Goal: Task Accomplishment & Management: Manage account settings

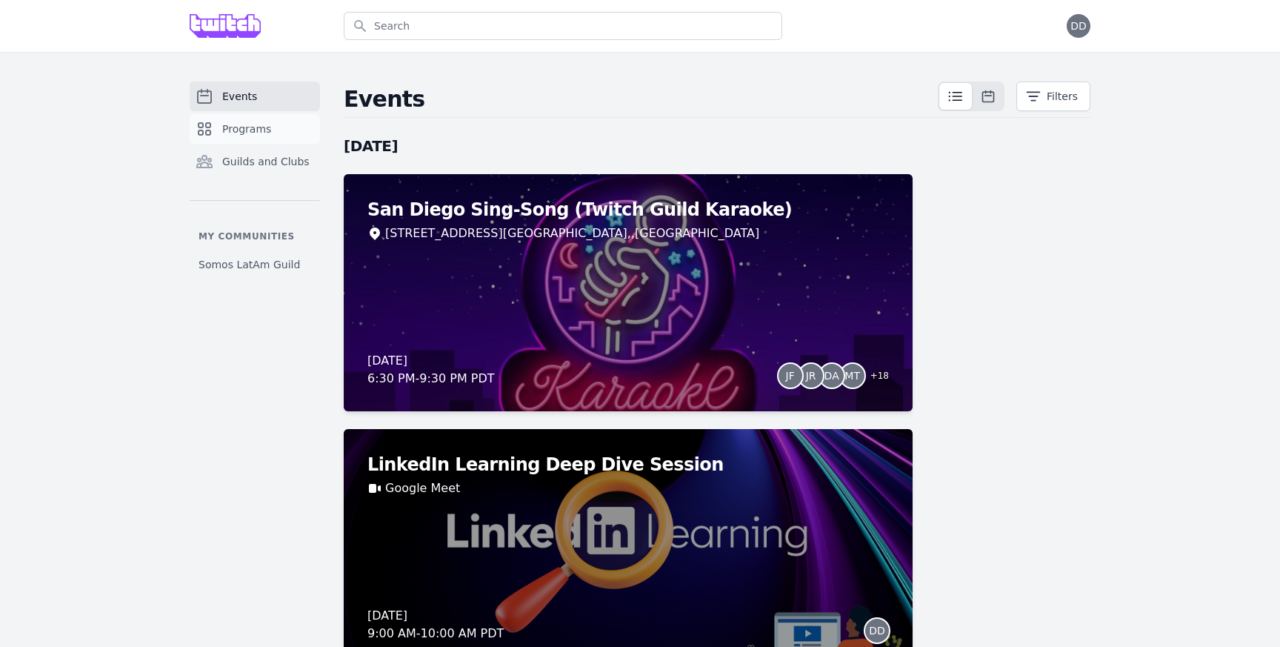
click at [250, 133] on span "Programs" at bounding box center [246, 128] width 49 height 15
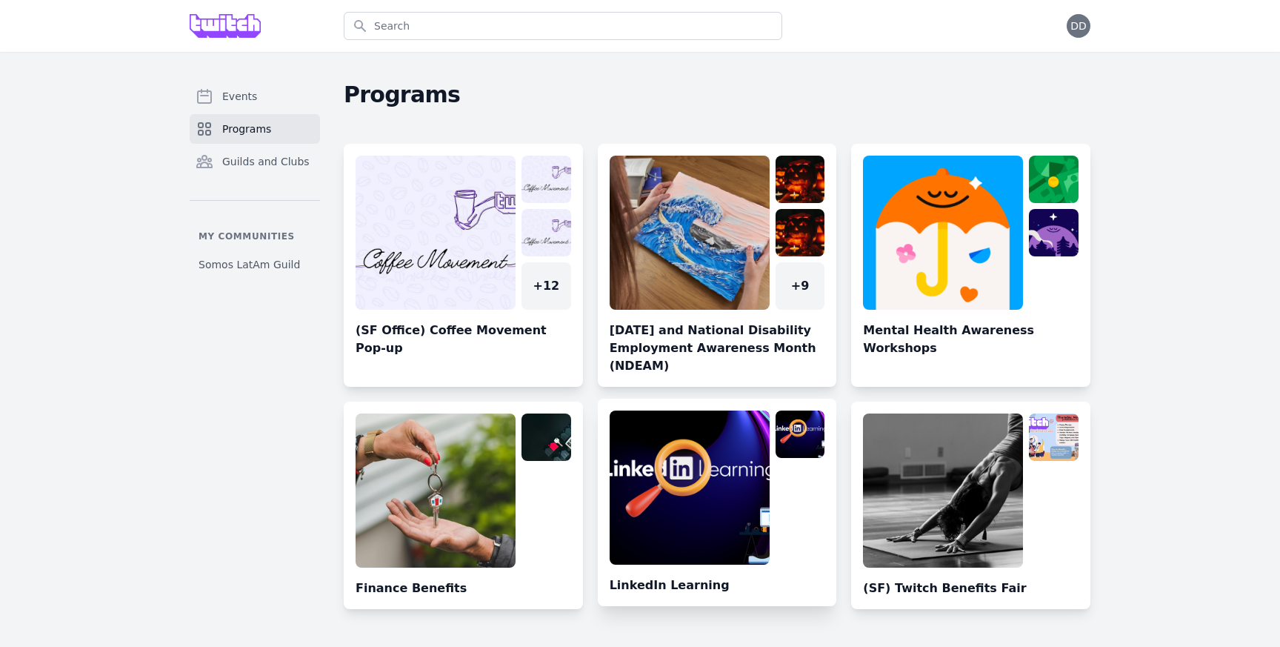
click at [694, 494] on link at bounding box center [717, 508] width 239 height 196
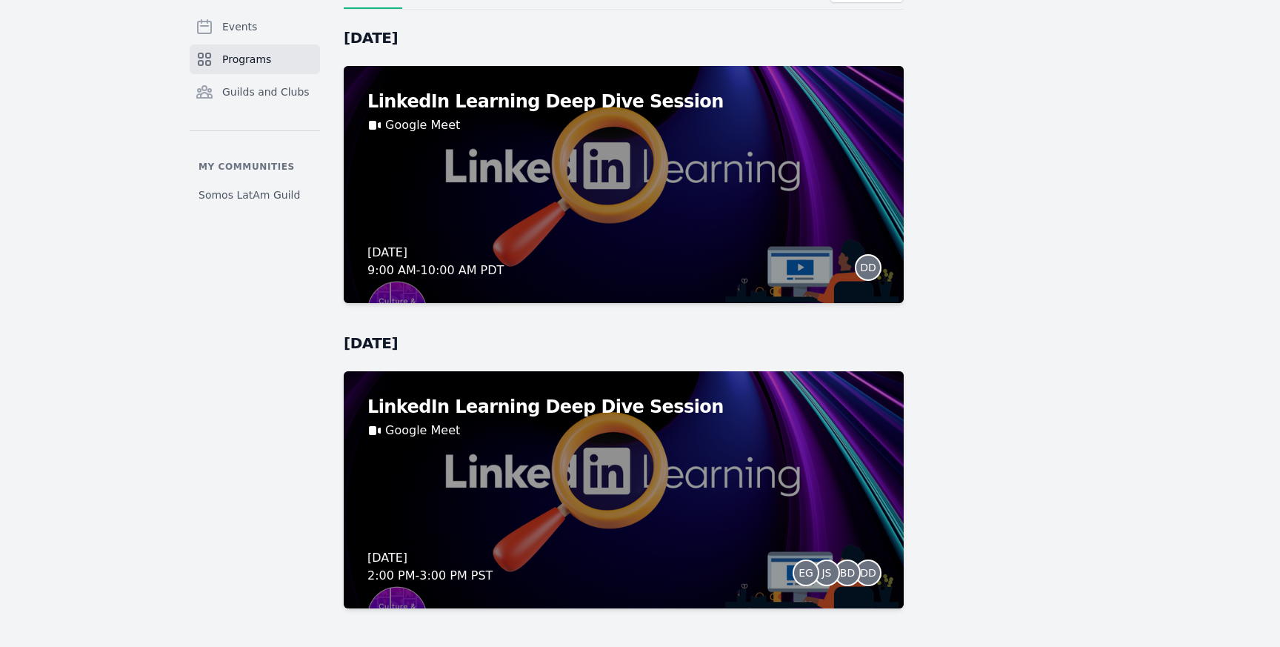
scroll to position [166, 0]
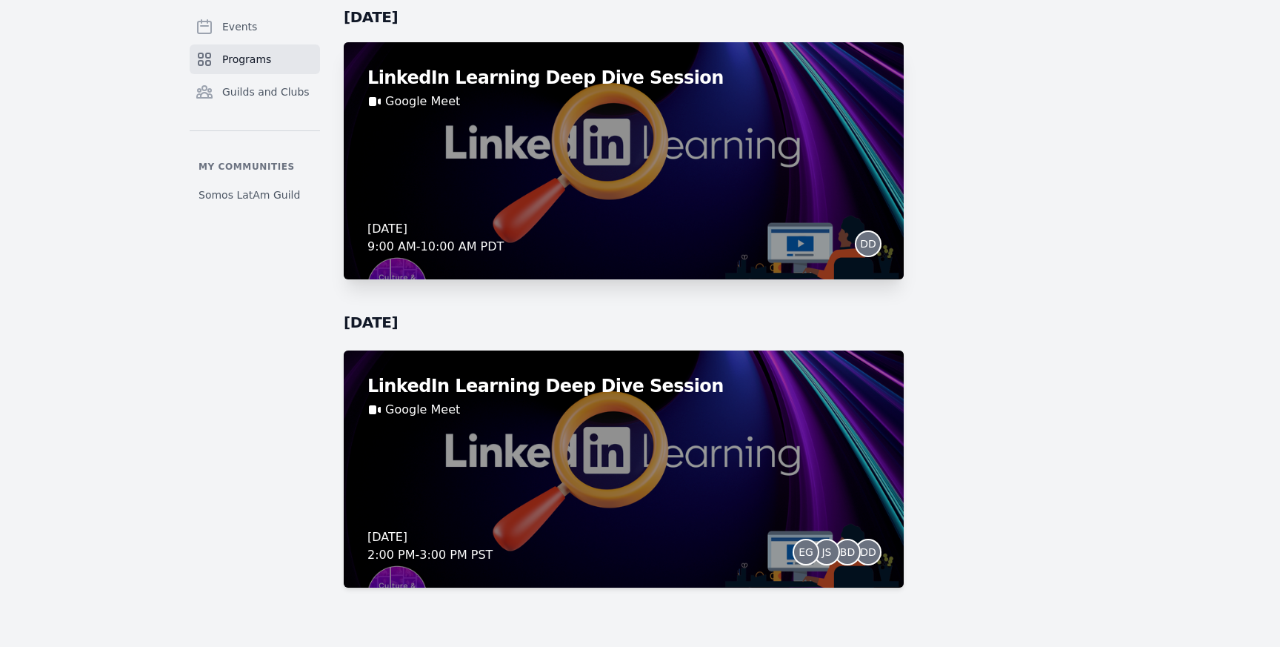
click at [647, 195] on div "LinkedIn Learning Deep Dive Session Google Meet [DATE] 9:00 AM - 10:00 AM PDT DD" at bounding box center [624, 160] width 560 height 237
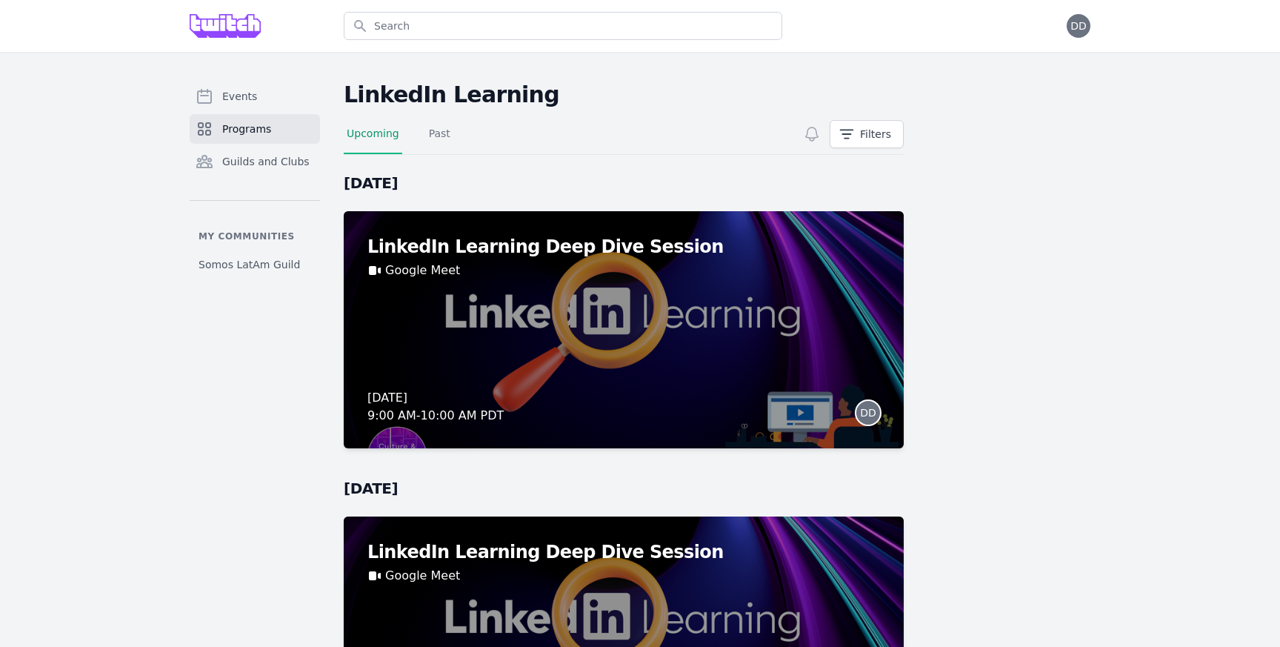
scroll to position [166, 0]
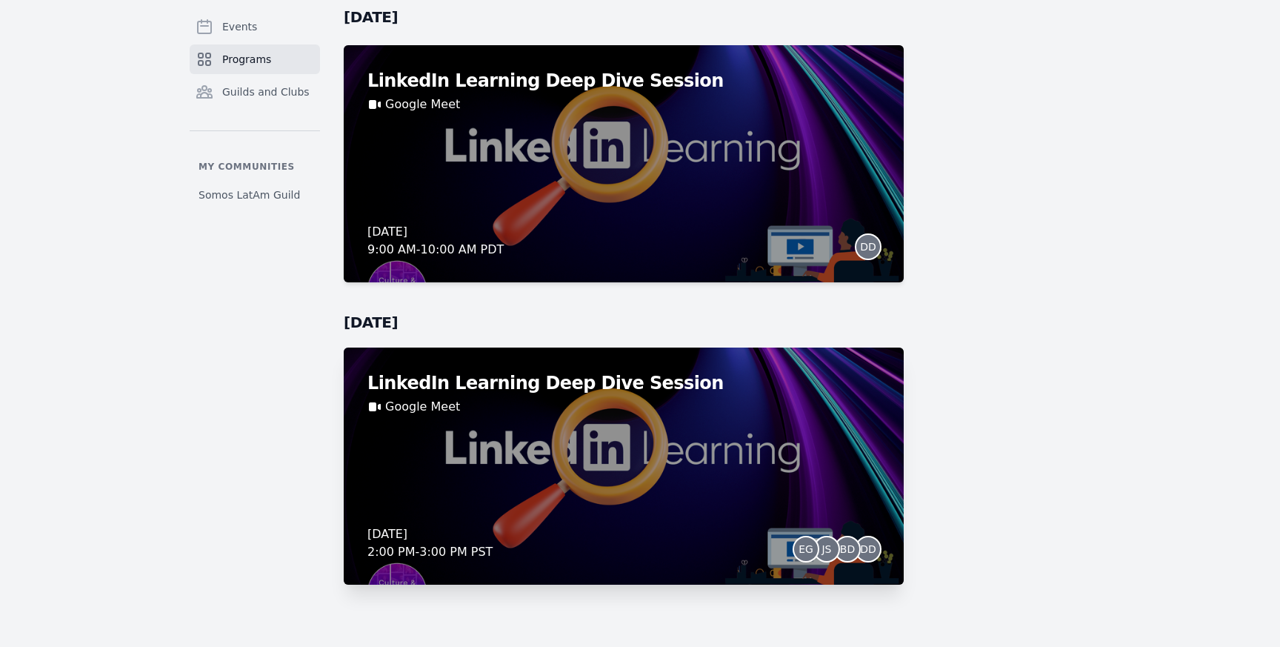
click at [795, 553] on span "EG" at bounding box center [806, 549] width 24 height 24
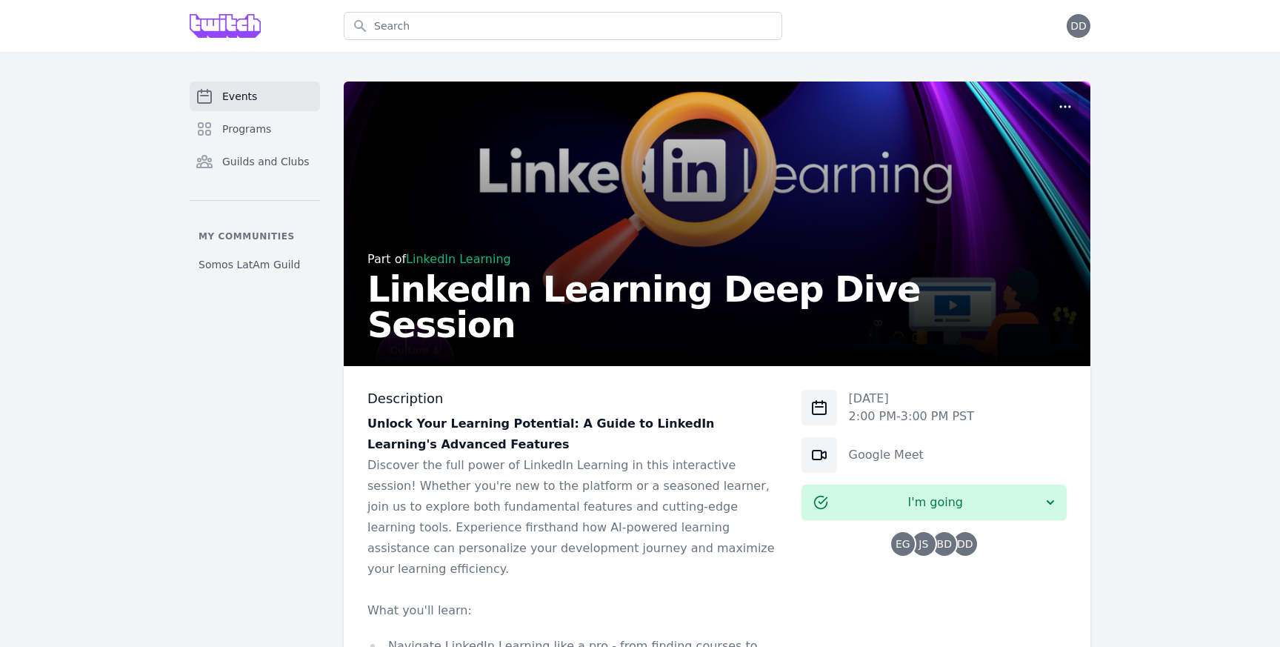
scroll to position [166, 0]
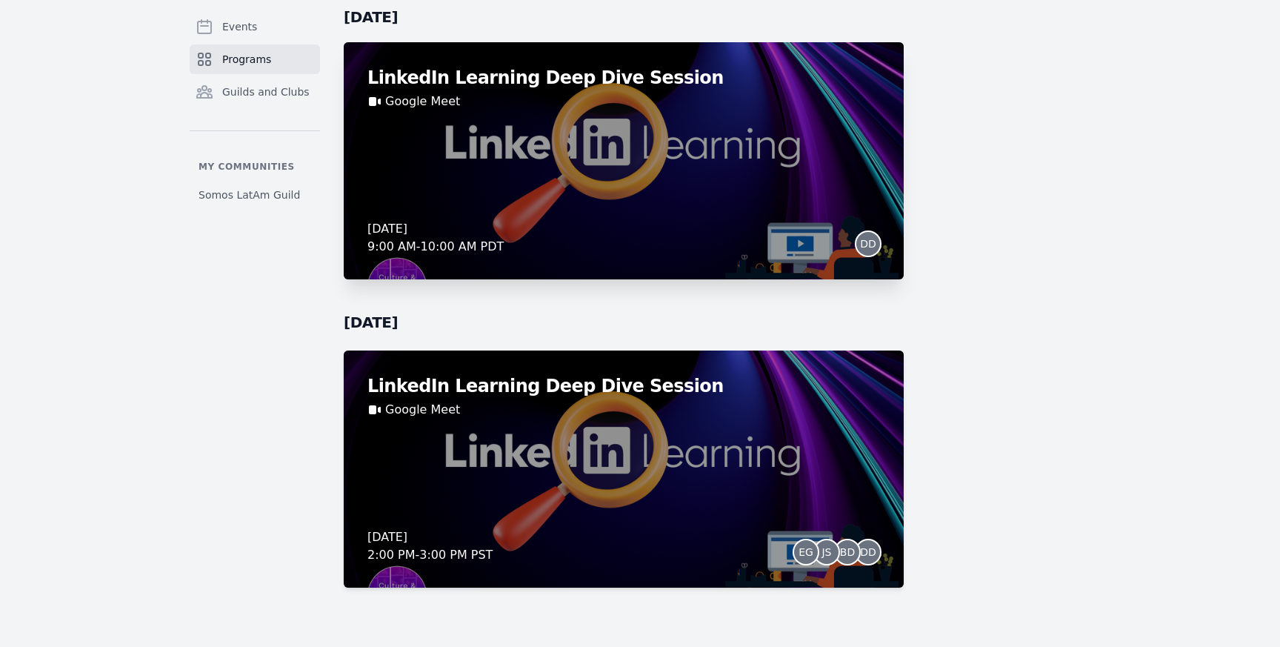
click at [632, 149] on div "LinkedIn Learning Deep Dive Session Google Meet [DATE] 9:00 AM - 10:00 AM PDT DD" at bounding box center [624, 160] width 560 height 237
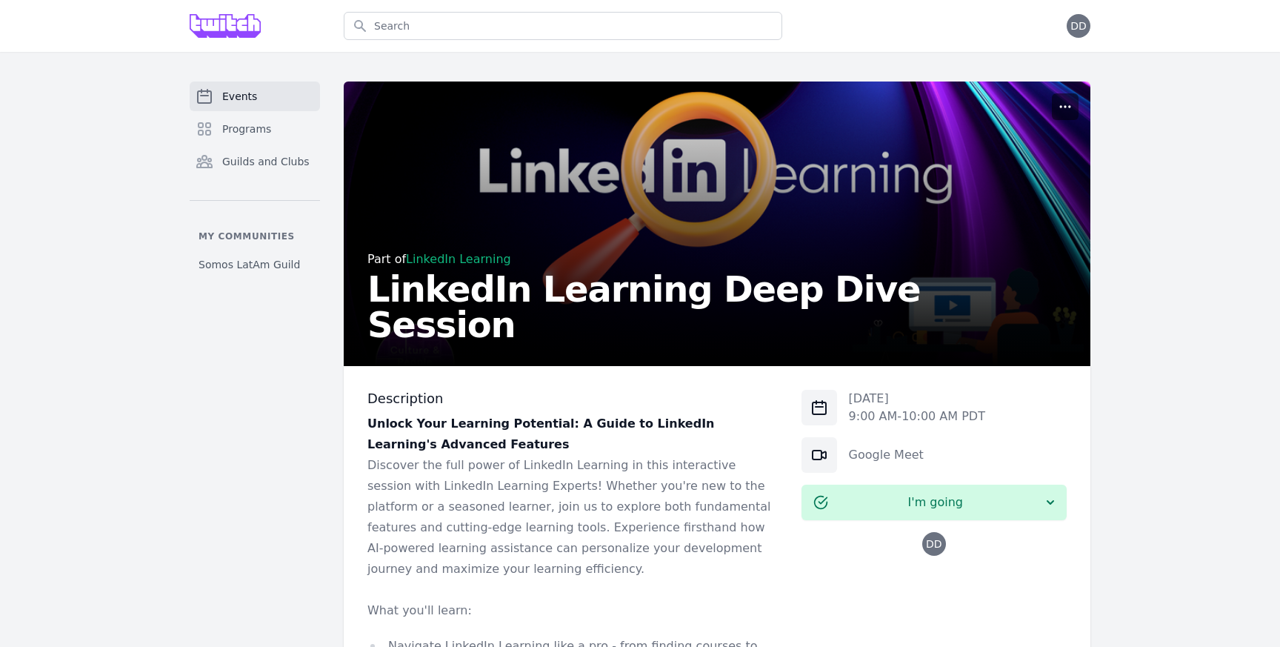
click at [1065, 107] on circle "button" at bounding box center [1065, 106] width 1 height 1
click at [947, 148] on button "Manage" at bounding box center [996, 142] width 160 height 27
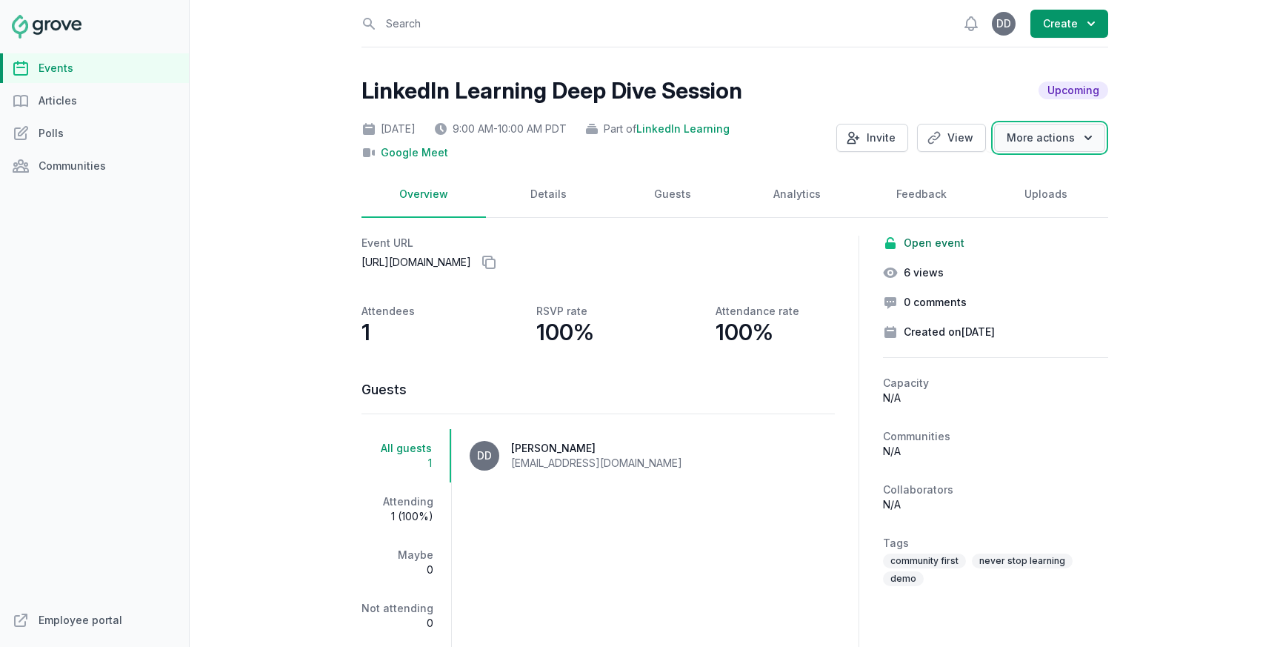
click at [1034, 143] on button "More actions" at bounding box center [1049, 138] width 111 height 28
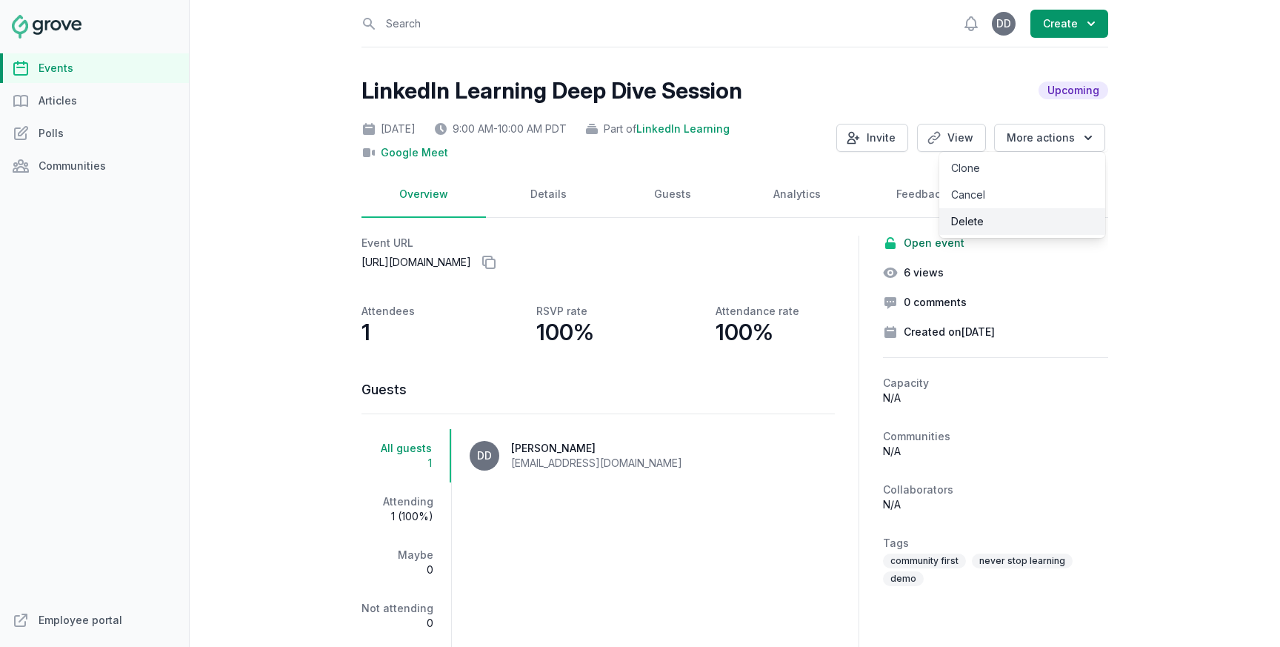
click at [968, 228] on link "Delete" at bounding box center [1022, 221] width 166 height 27
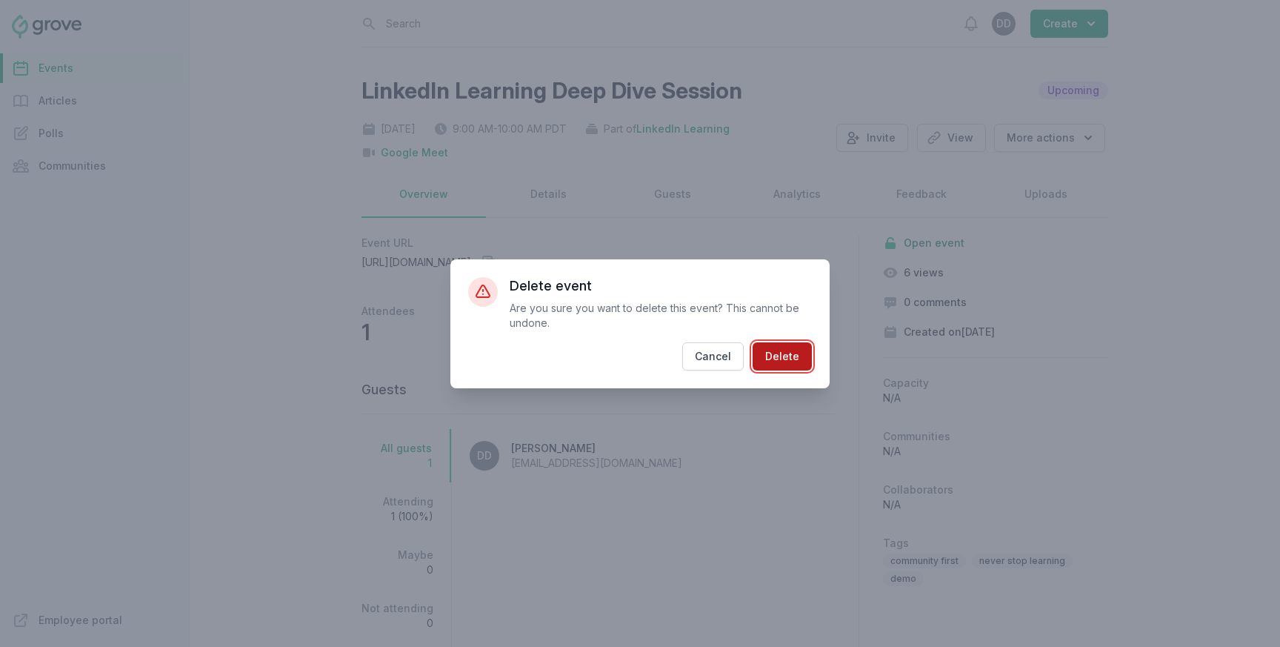
click at [776, 359] on button "Delete" at bounding box center [782, 356] width 59 height 28
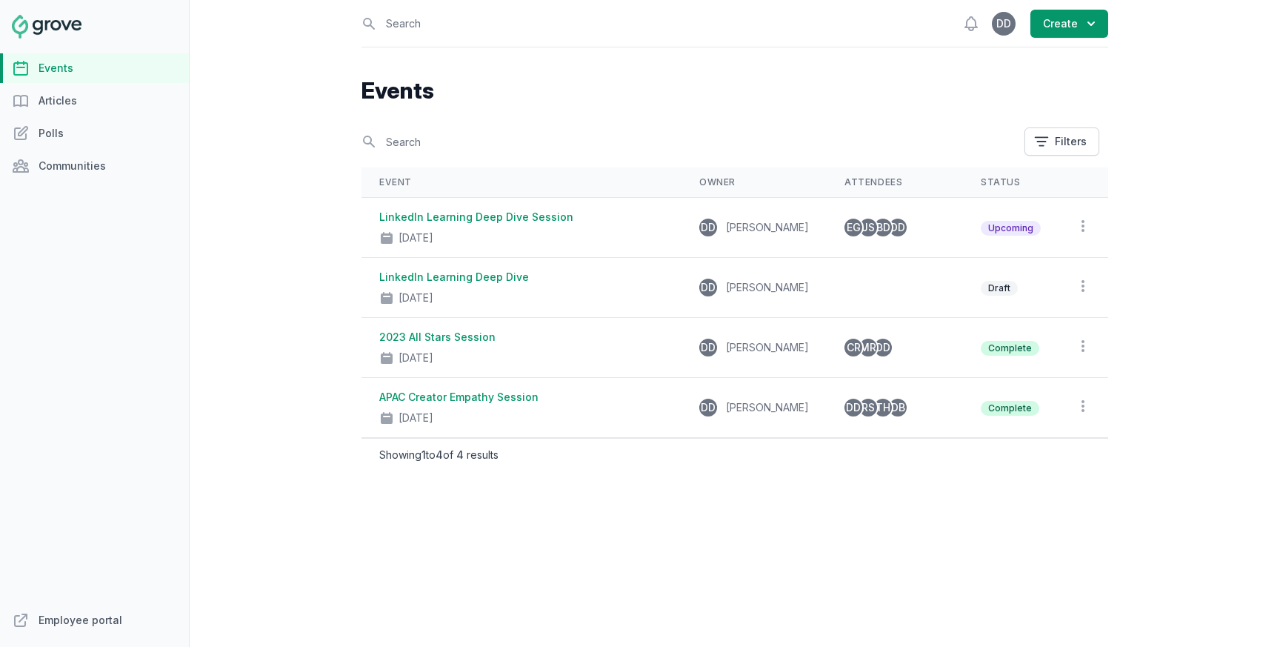
click at [290, 547] on div "Open sidebar Search View notifications Open user menu DD Create Events Search F…" at bounding box center [735, 323] width 1090 height 647
click at [862, 230] on span "JS" at bounding box center [868, 227] width 13 height 10
